Goal: Task Accomplishment & Management: Complete application form

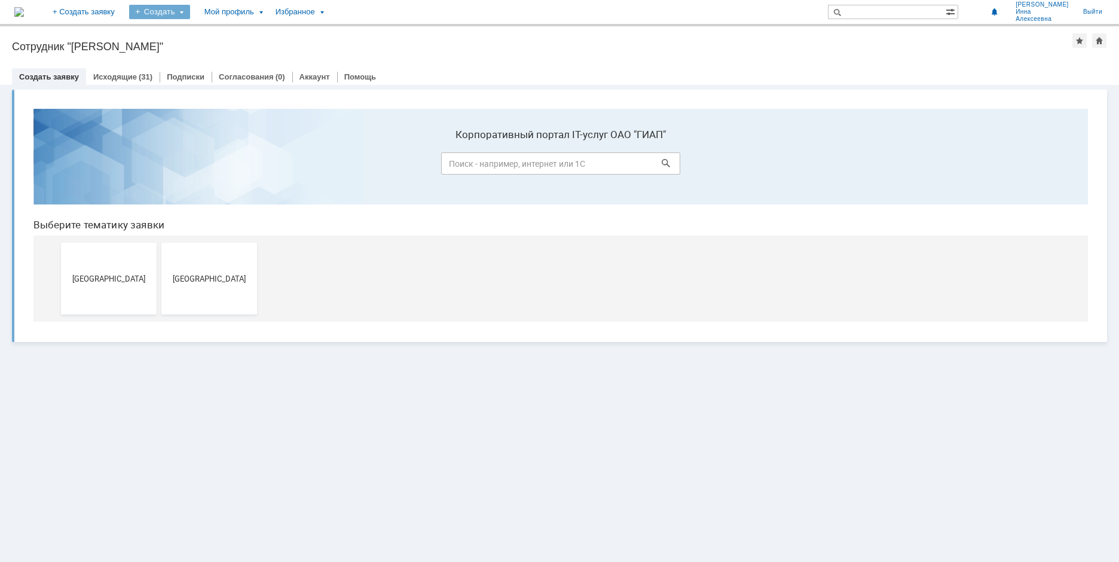
click at [190, 8] on div "Создать" at bounding box center [159, 12] width 61 height 14
click at [63, 74] on link "Создать заявку" at bounding box center [49, 76] width 60 height 9
click at [117, 279] on span "[GEOGRAPHIC_DATA]" at bounding box center [109, 278] width 88 height 9
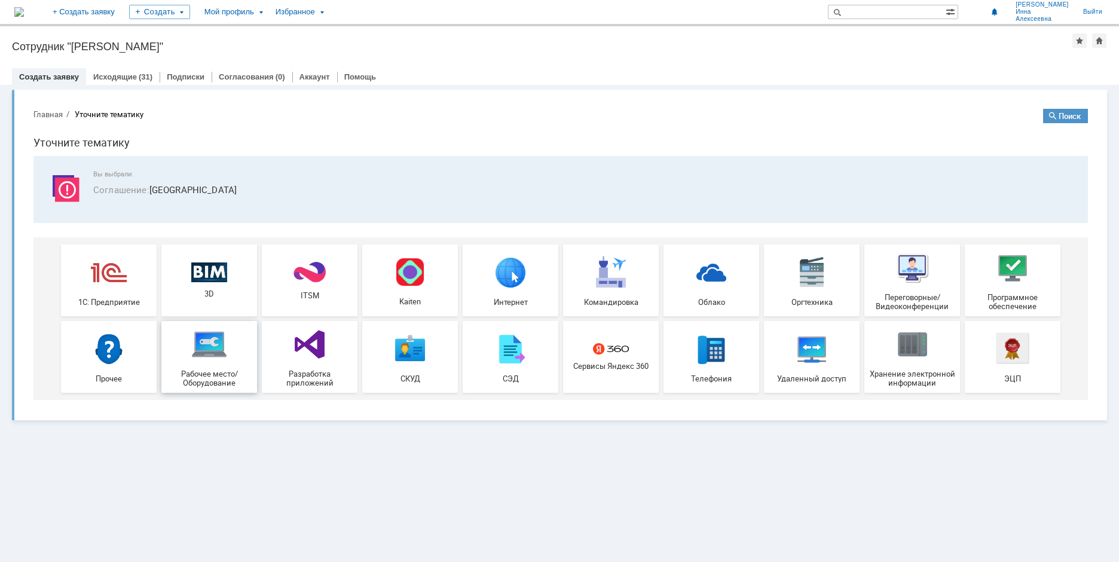
click at [203, 372] on span "Рабочее место/Оборудование" at bounding box center [209, 378] width 88 height 18
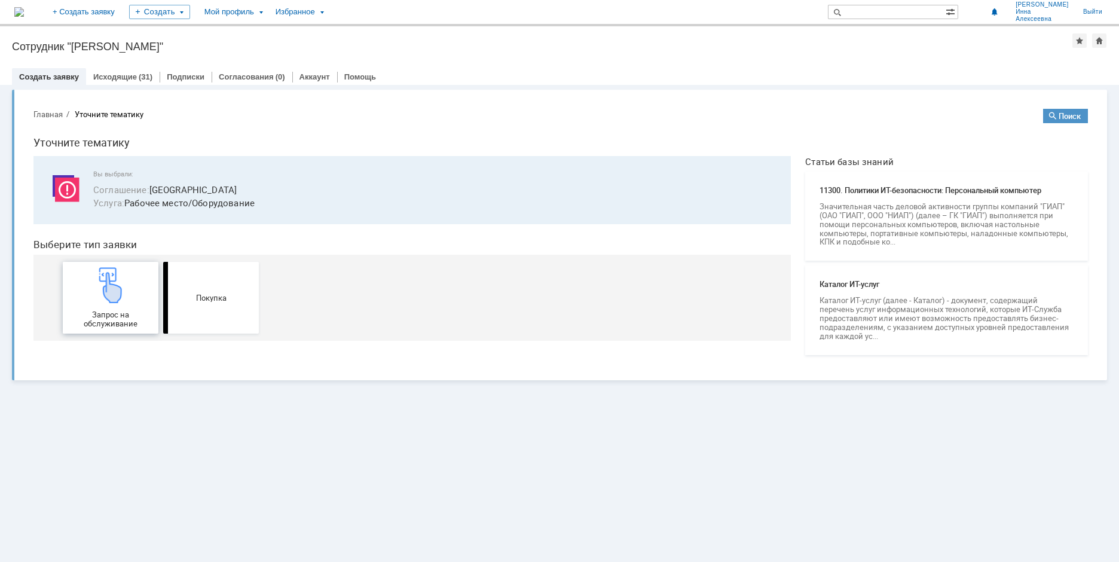
click at [123, 315] on span "Запрос на обслуживание" at bounding box center [110, 319] width 88 height 18
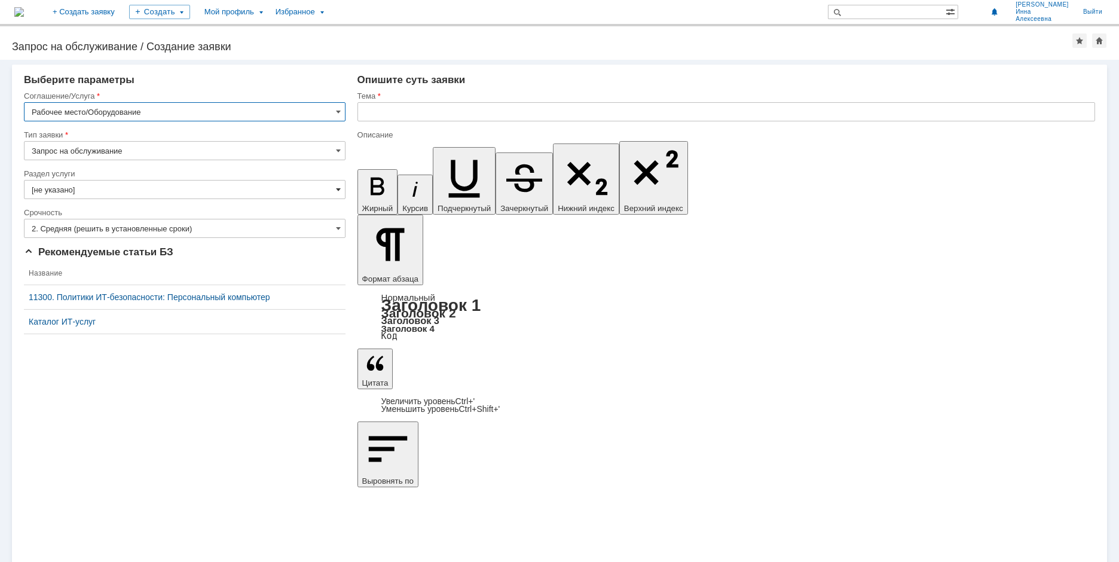
click at [340, 189] on span at bounding box center [338, 190] width 5 height 10
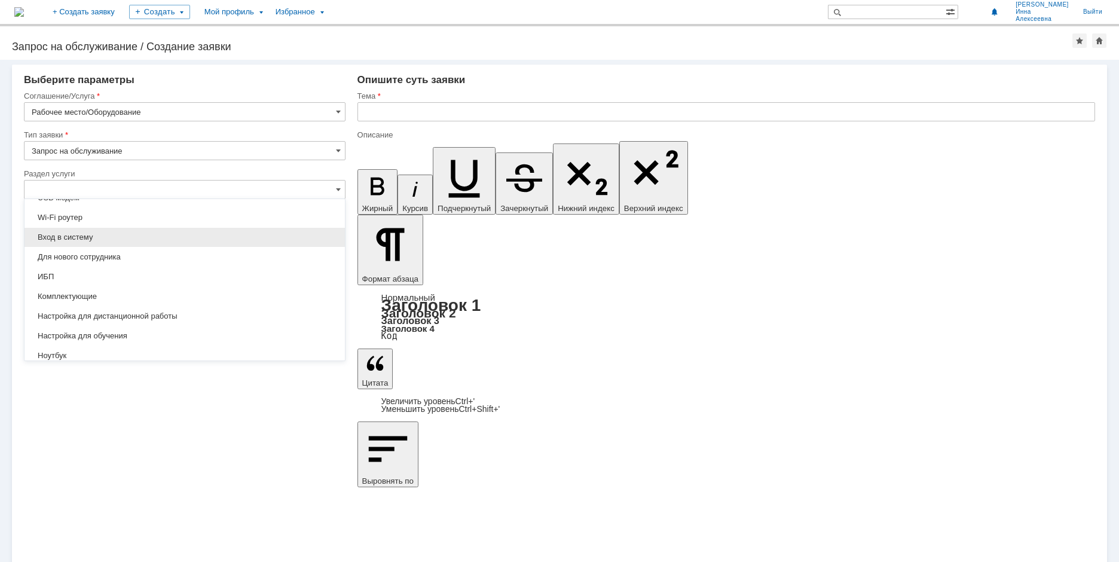
scroll to position [60, 0]
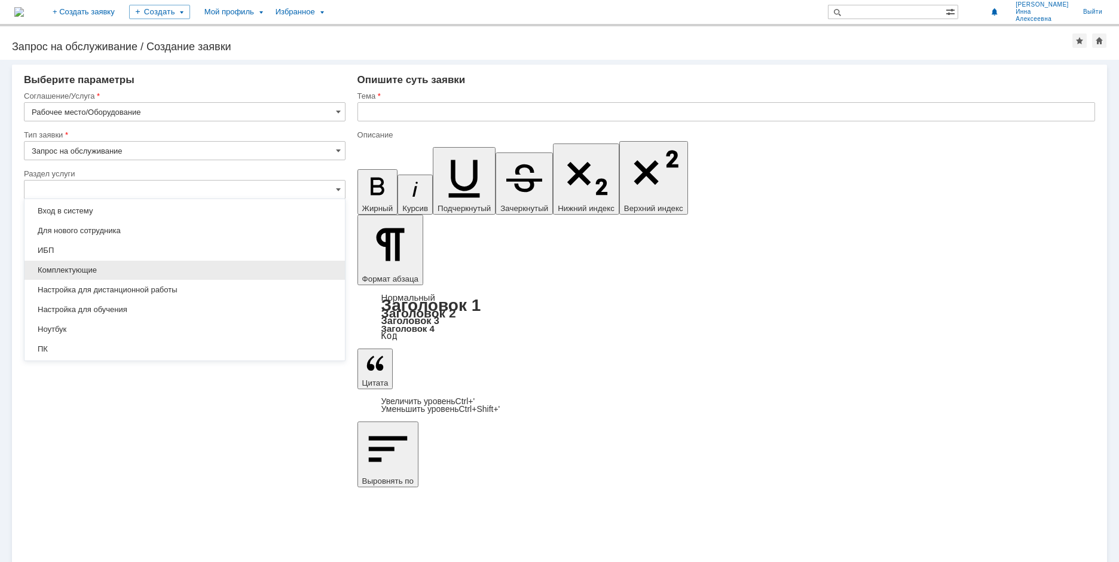
click at [95, 270] on span "Комплектующие" at bounding box center [185, 270] width 306 height 10
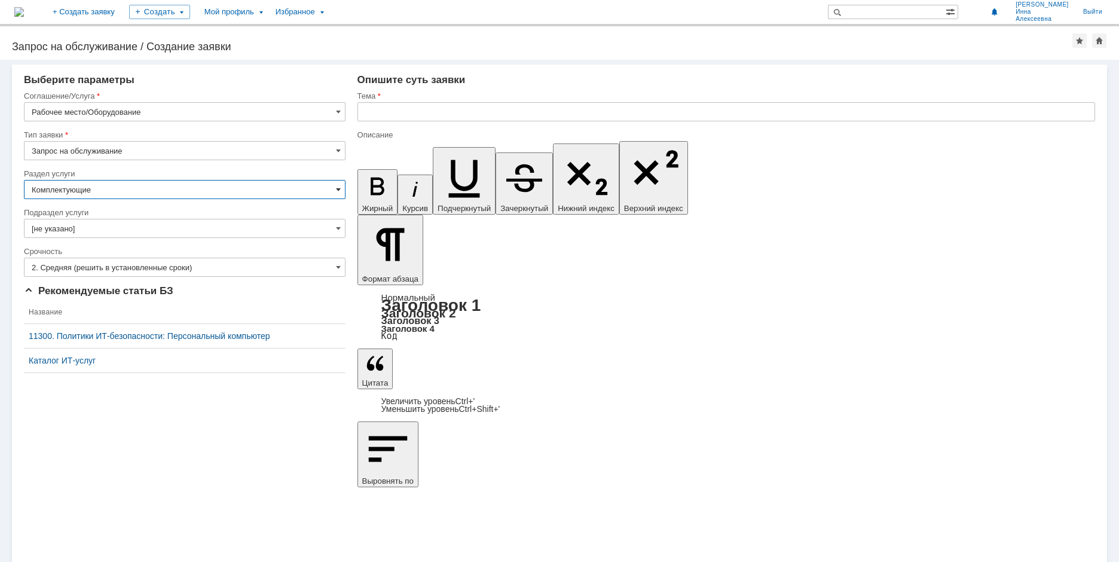
click at [338, 189] on span at bounding box center [338, 190] width 5 height 10
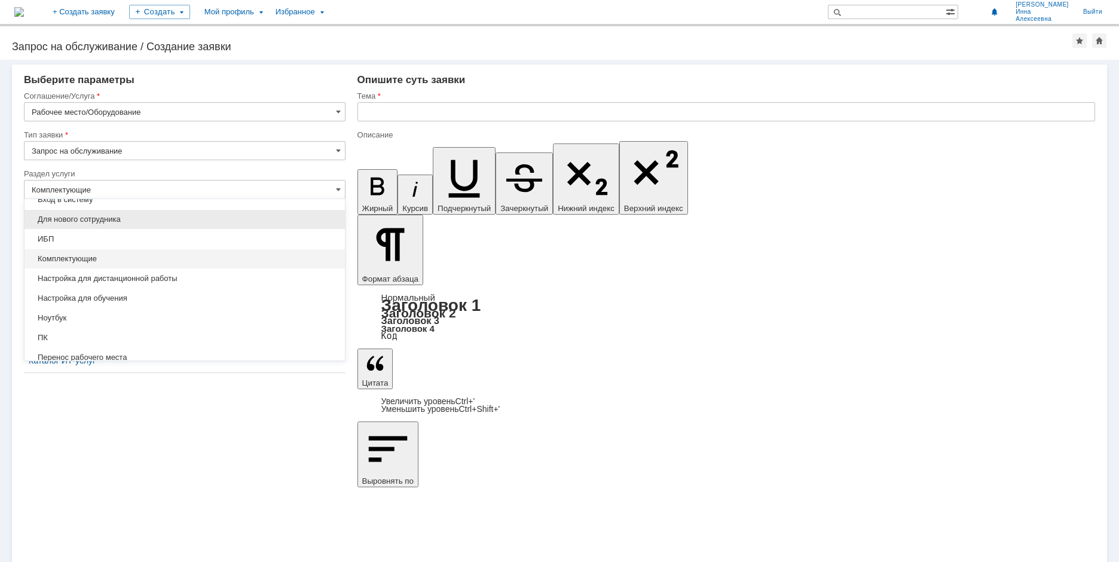
scroll to position [54, 0]
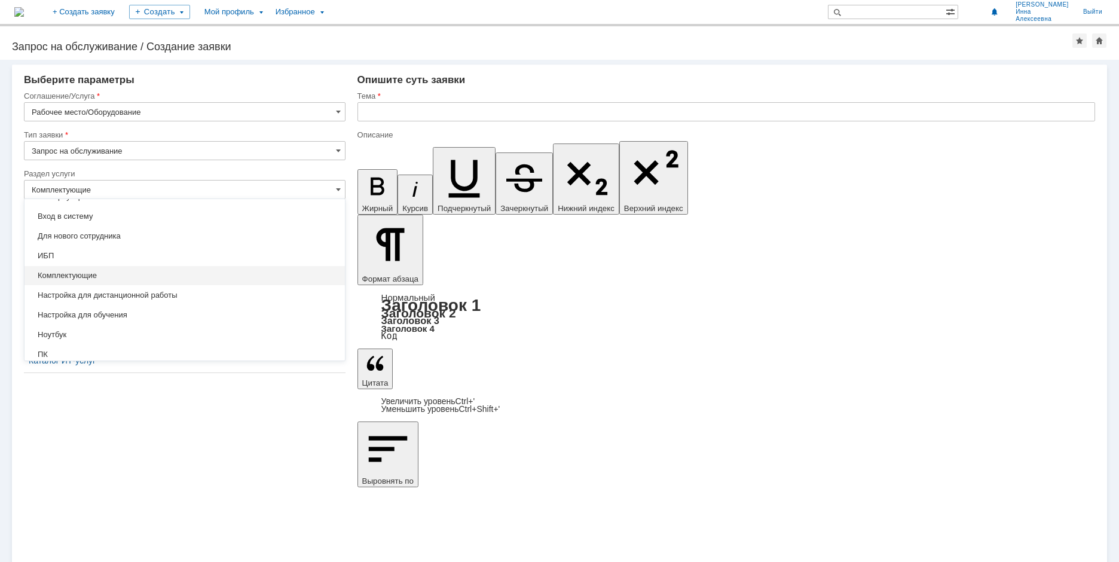
click at [99, 273] on span "Комплектующие" at bounding box center [185, 276] width 306 height 10
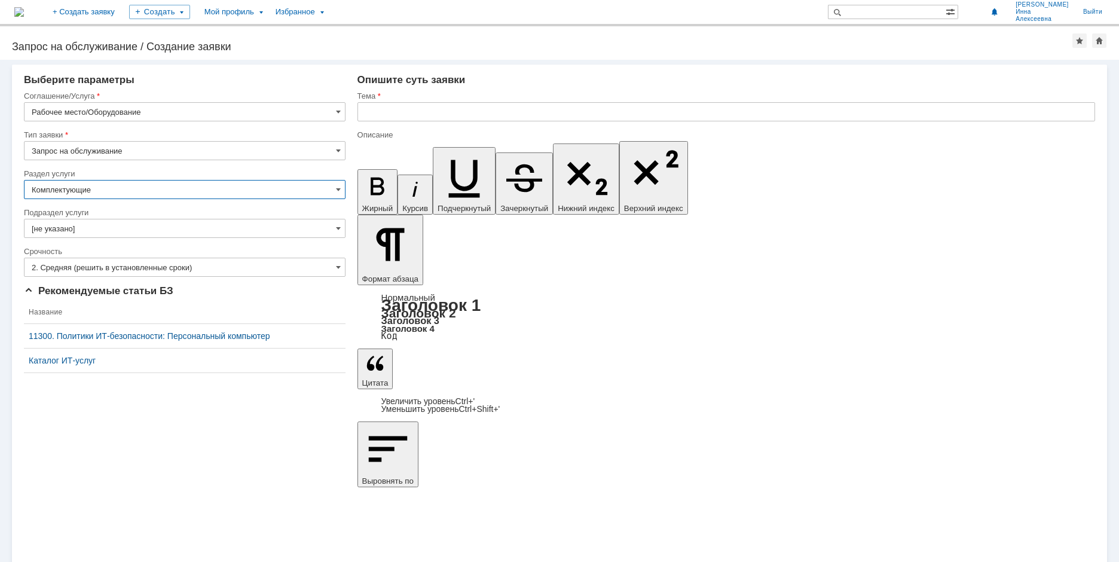
type input "Комплектующие"
click at [377, 112] on input "text" at bounding box center [726, 111] width 738 height 19
type input "Наушники"
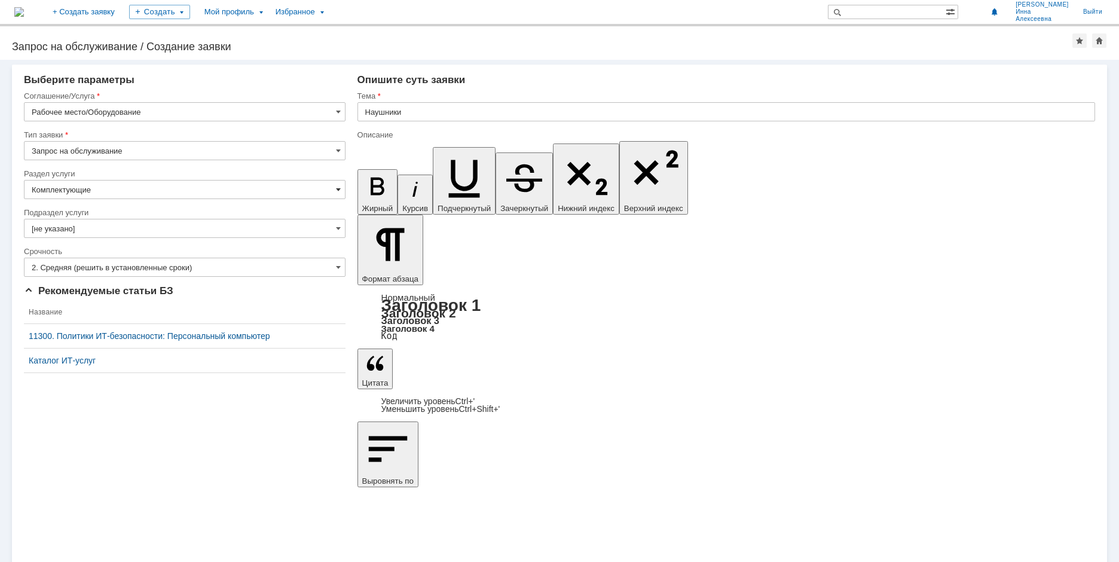
click at [338, 188] on span at bounding box center [338, 190] width 5 height 10
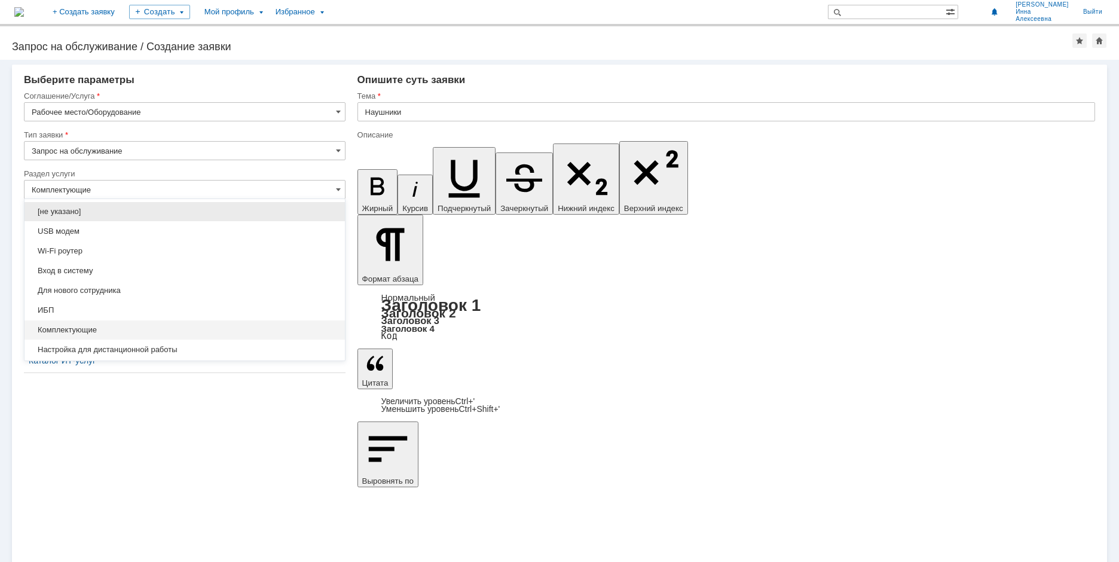
click at [87, 209] on span "[не указано]" at bounding box center [185, 212] width 306 height 10
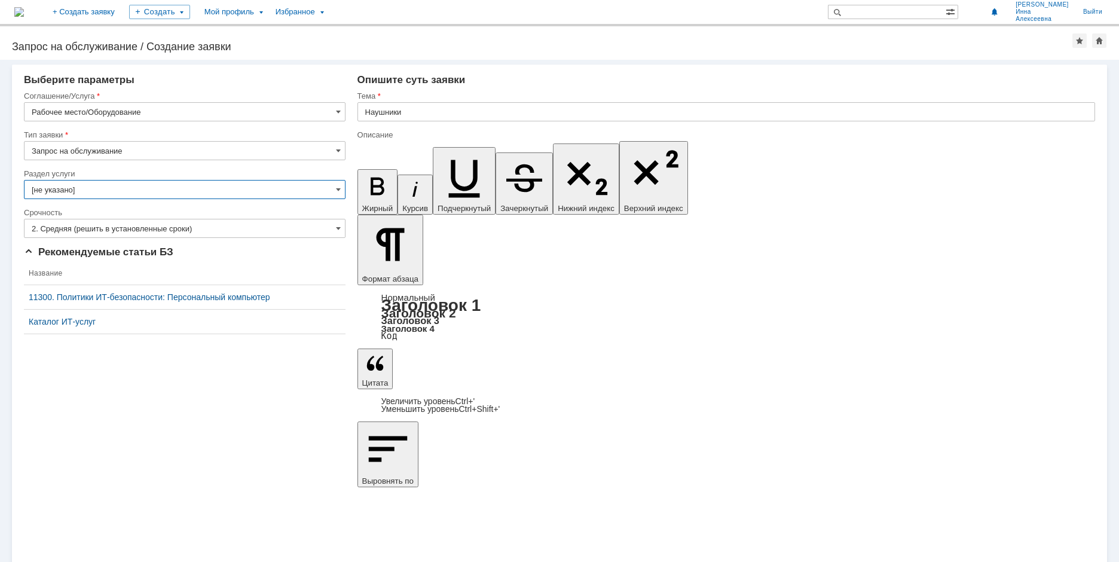
type input "[не указано]"
